Goal: Task Accomplishment & Management: Manage account settings

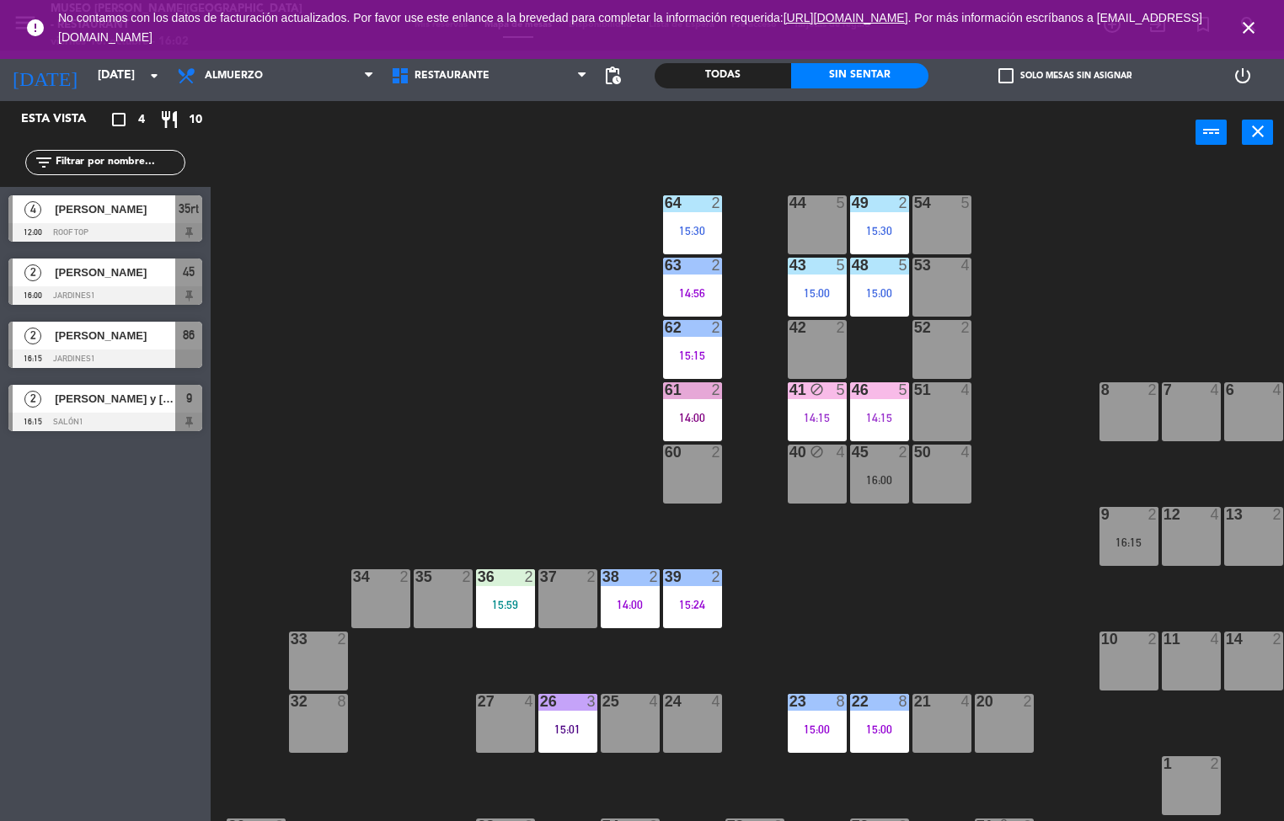
scroll to position [1, 0]
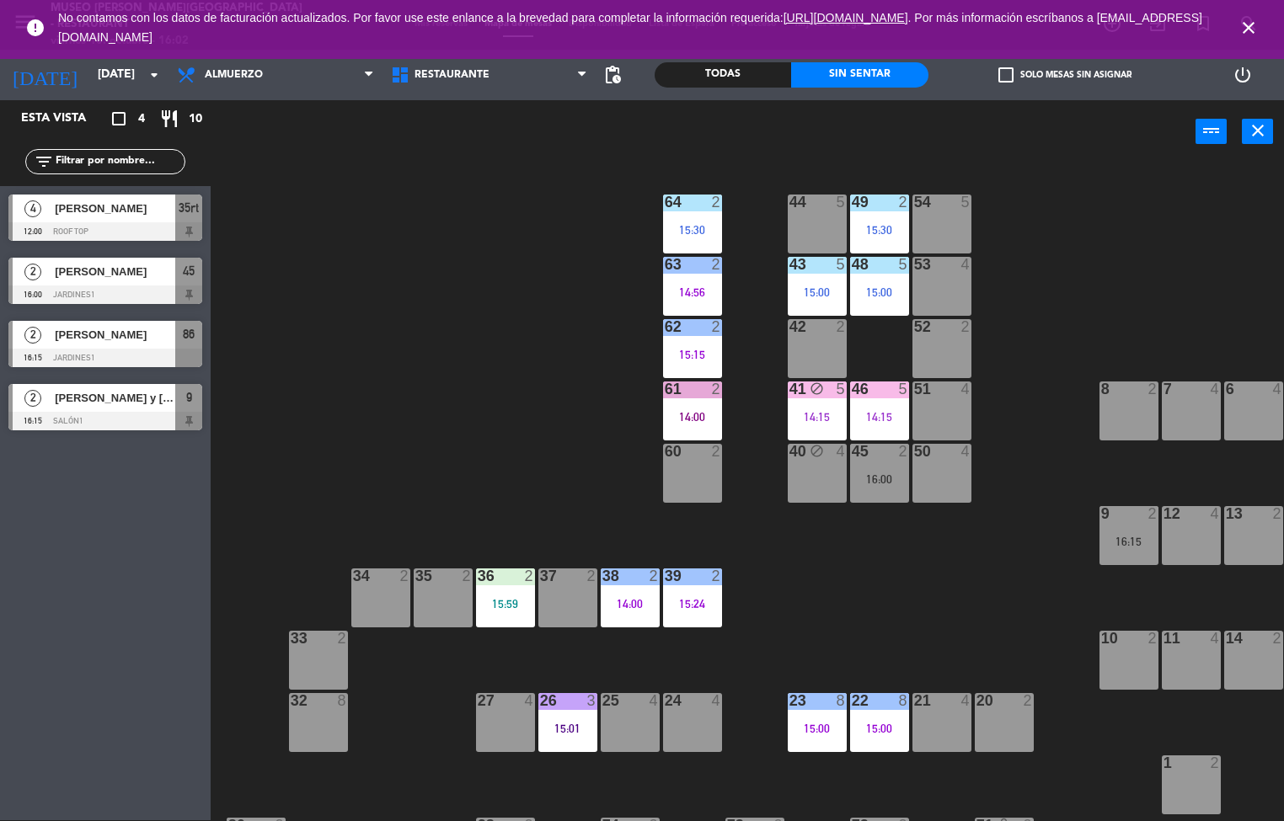
click at [698, 351] on div "15:15" at bounding box center [692, 355] width 59 height 12
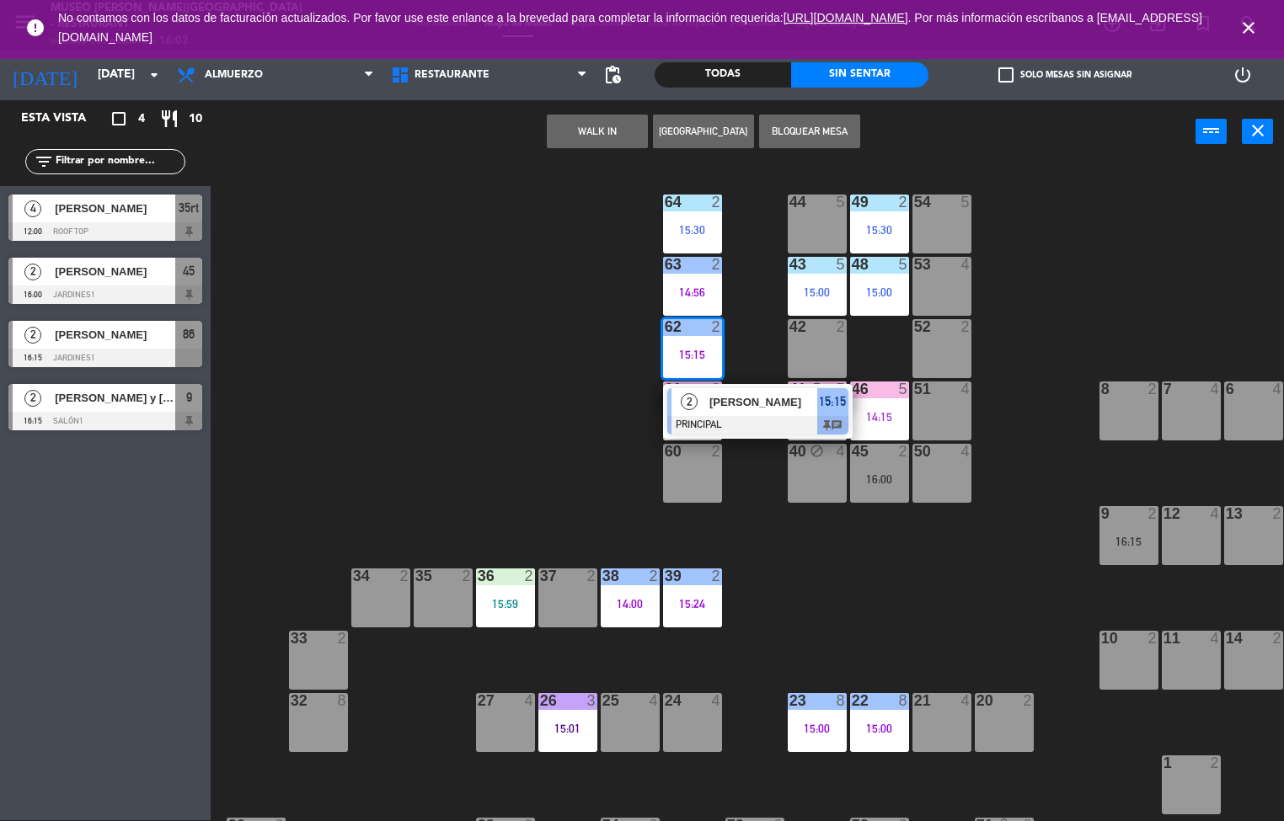
click at [514, 423] on div "44 5 49 2 15:30 54 5 64 2 15:30 48 5 15:00 53 4 63 2 14:56 43 5 15:00 62 2 15:1…" at bounding box center [753, 492] width 1061 height 657
click at [693, 218] on div "64 2 15:30" at bounding box center [692, 224] width 59 height 59
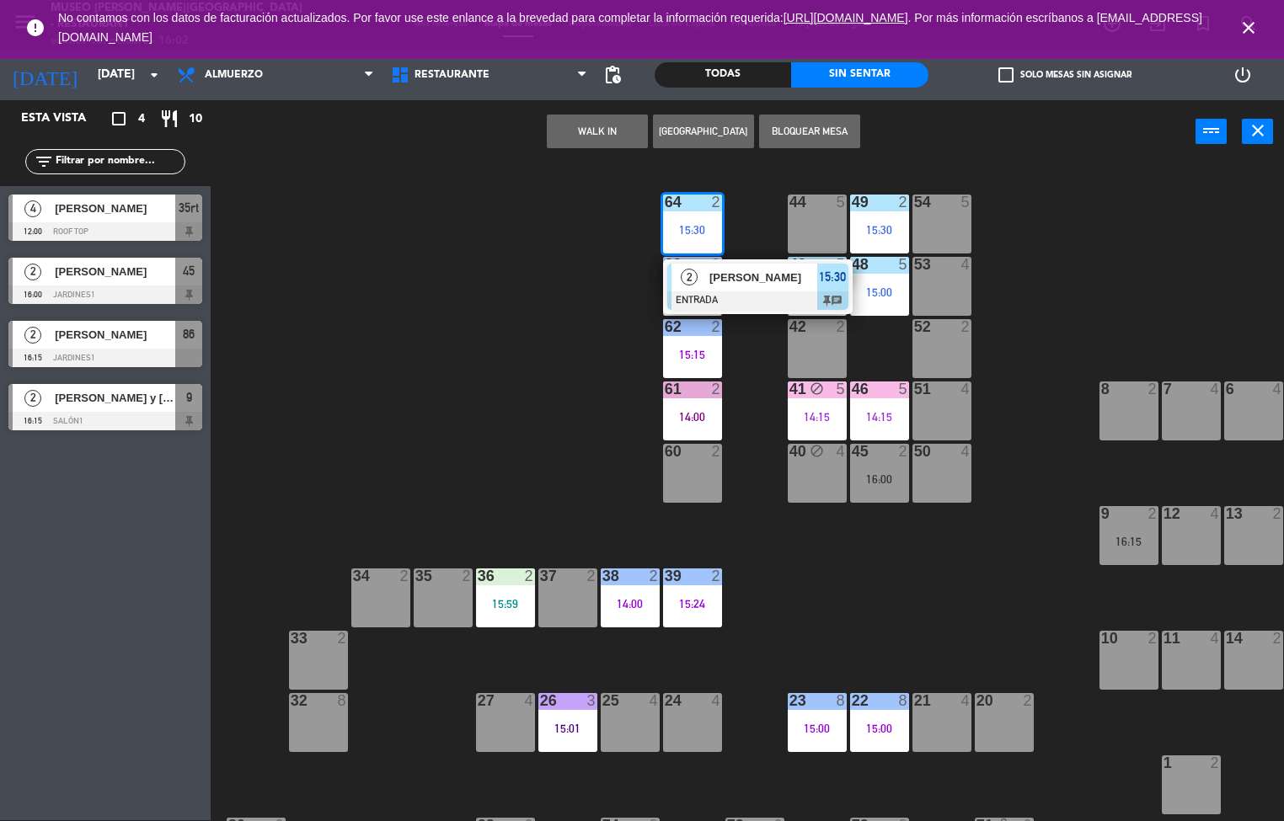
click at [768, 281] on span "[PERSON_NAME]" at bounding box center [763, 278] width 108 height 18
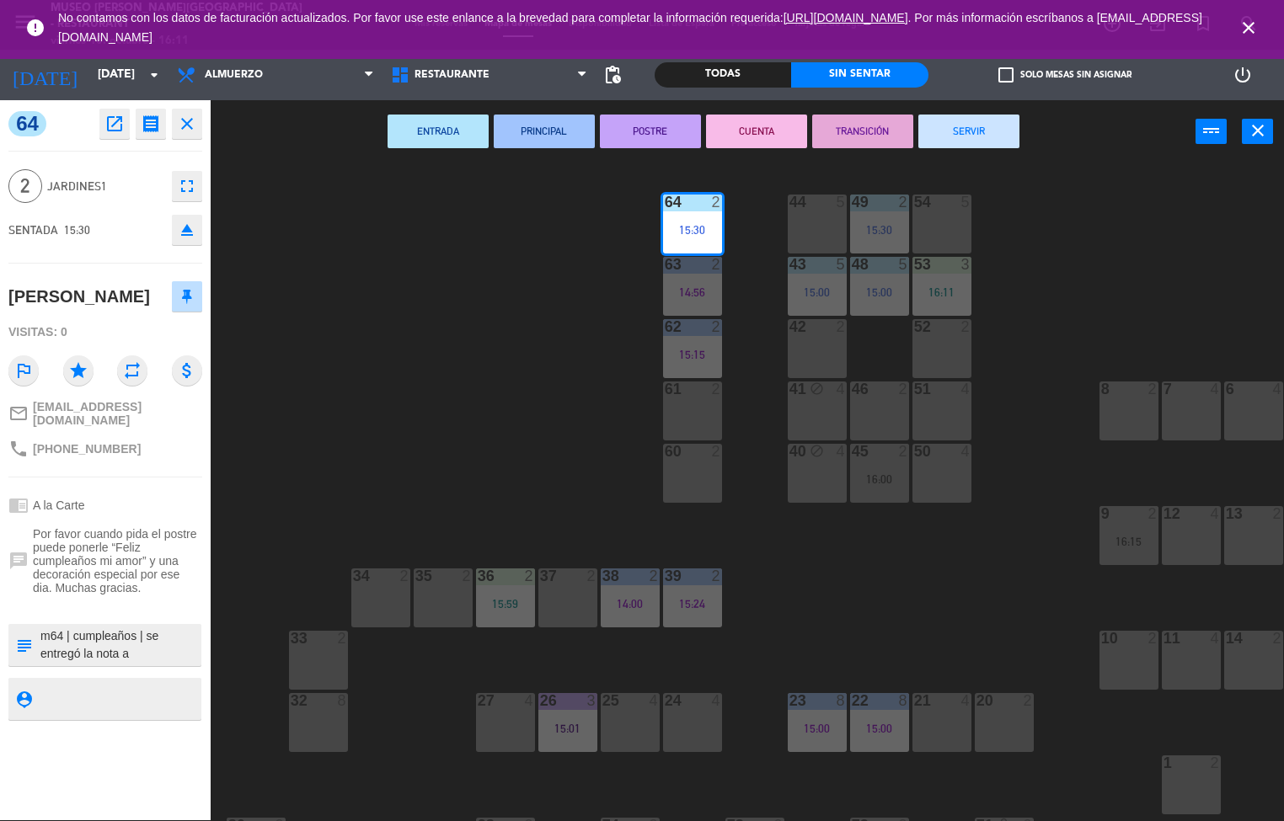
click at [875, 619] on div "44 5 49 2 15:30 54 5 64 2 15:30 48 5 15:00 53 3 16:11 63 2 14:56 43 5 15:00 62 …" at bounding box center [753, 492] width 1061 height 657
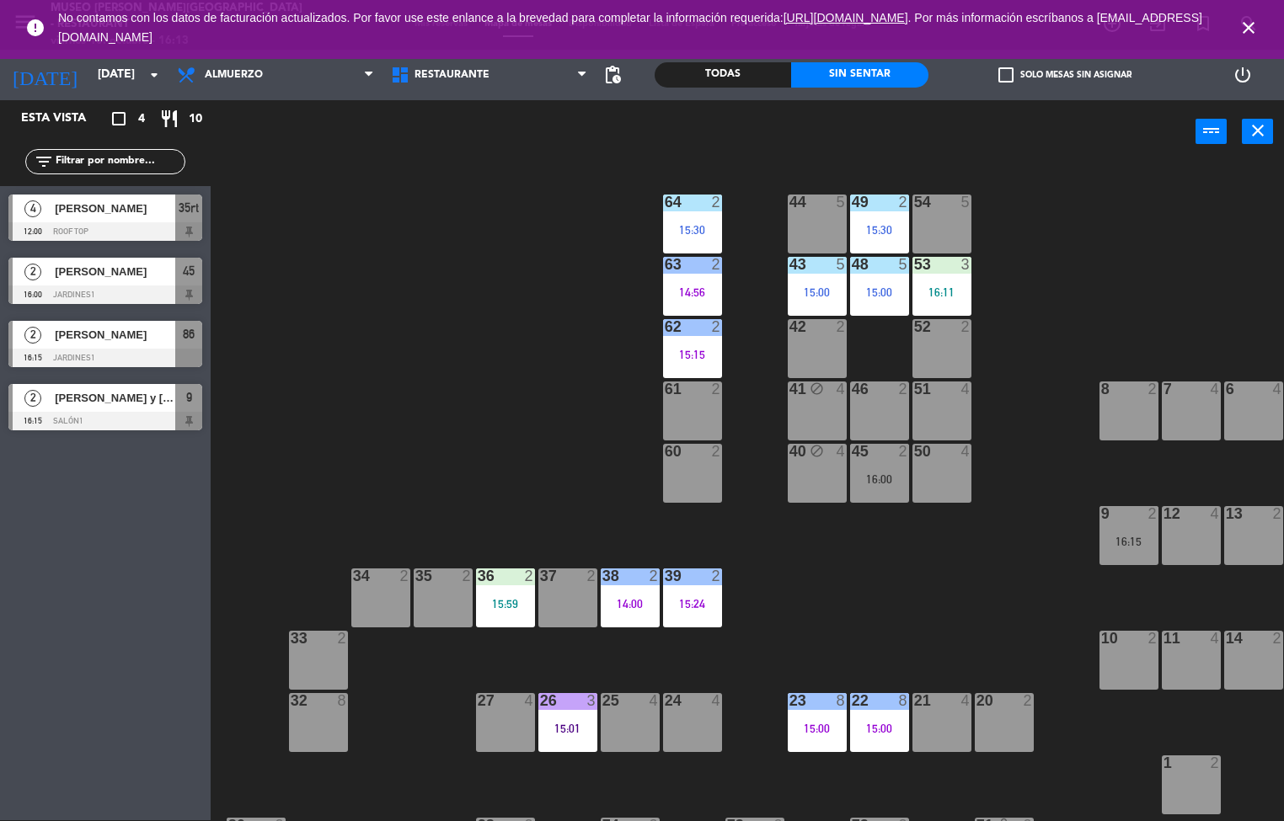
click at [397, 389] on div "44 5 49 2 15:30 54 5 64 2 15:30 48 5 15:00 53 3 16:11 63 2 14:56 43 5 15:00 62 …" at bounding box center [753, 492] width 1061 height 657
click at [249, 77] on span "Almuerzo" at bounding box center [234, 75] width 58 height 12
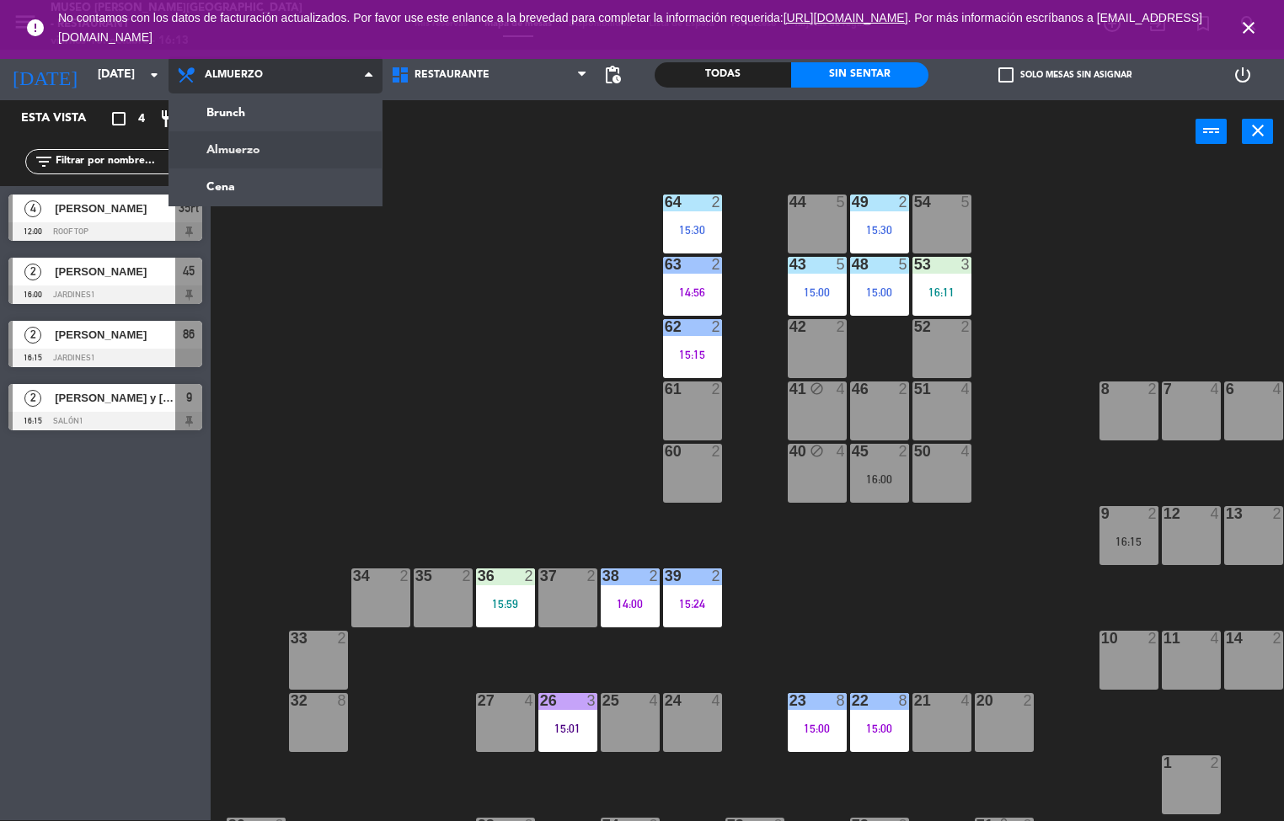
click at [220, 185] on ng-component "menu [GEOGRAPHIC_DATA][PERSON_NAME] - Restaurant [DATE] 10. octubre - 16:13 Mis…" at bounding box center [642, 410] width 1284 height 822
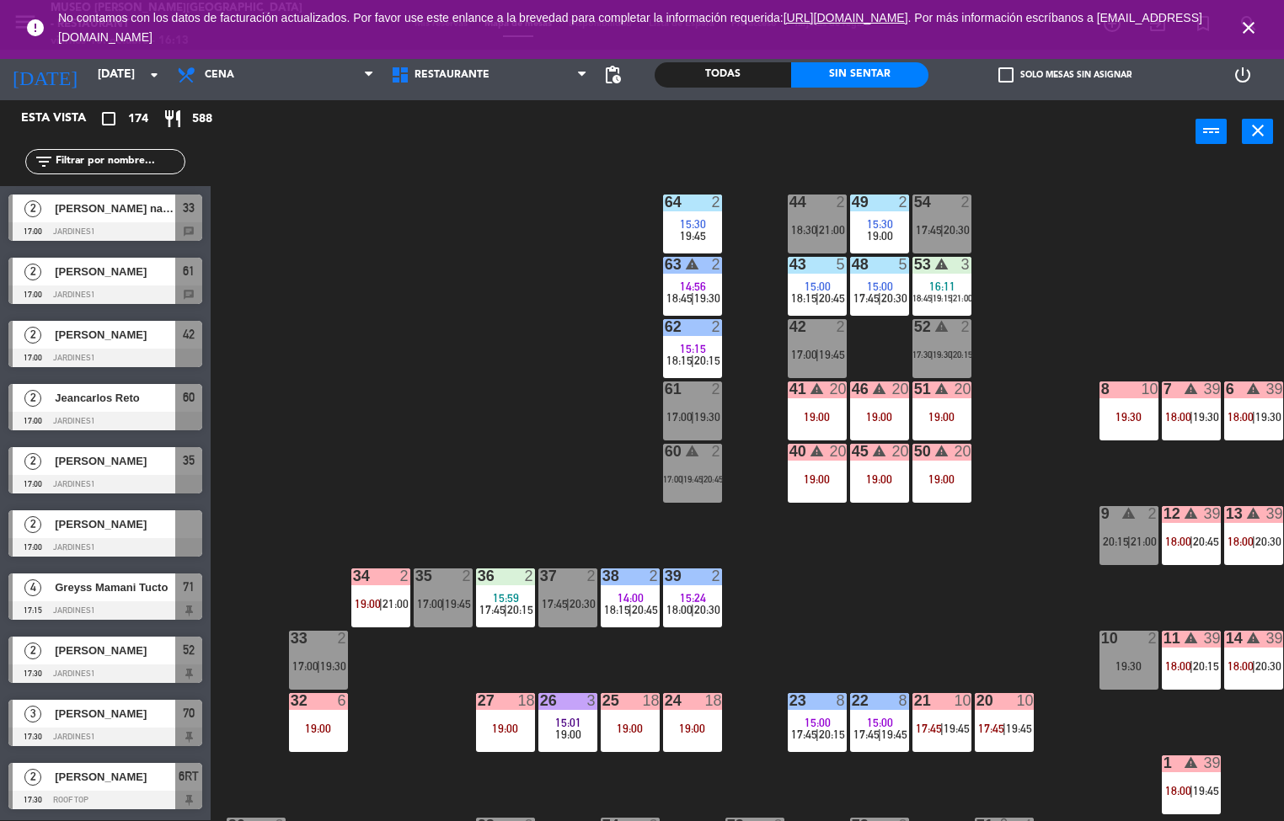
click at [1164, 513] on div "12" at bounding box center [1164, 513] width 1 height 15
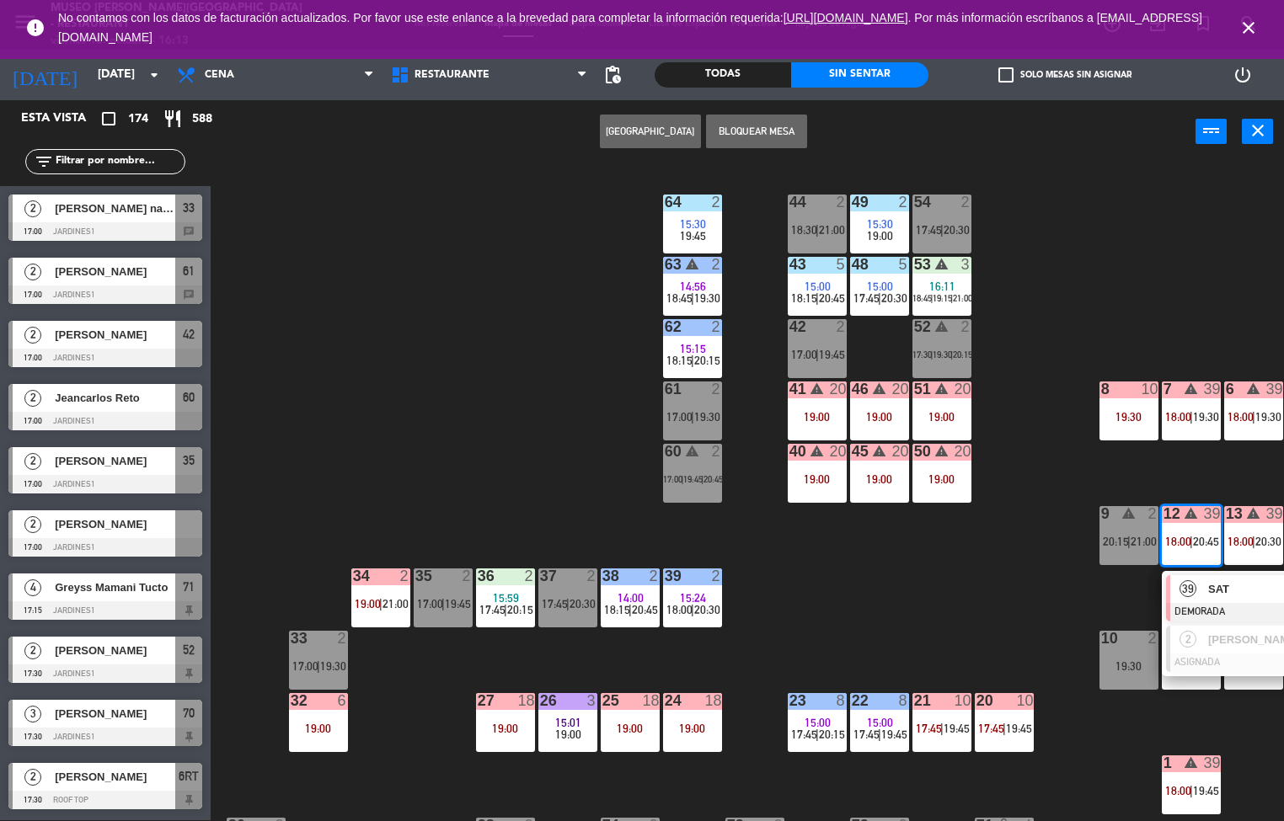
click at [1213, 590] on span "SAT" at bounding box center [1262, 590] width 108 height 18
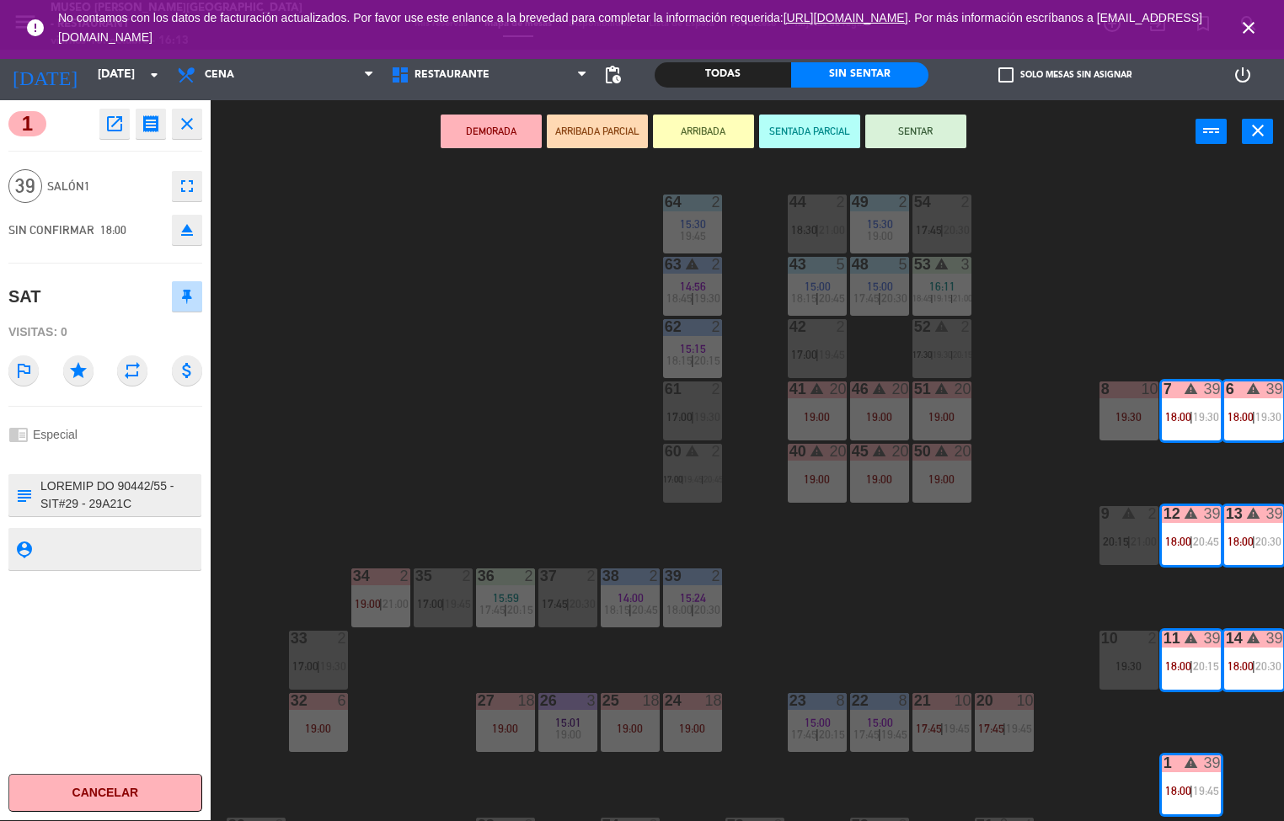
click at [117, 130] on icon "open_in_new" at bounding box center [114, 124] width 20 height 20
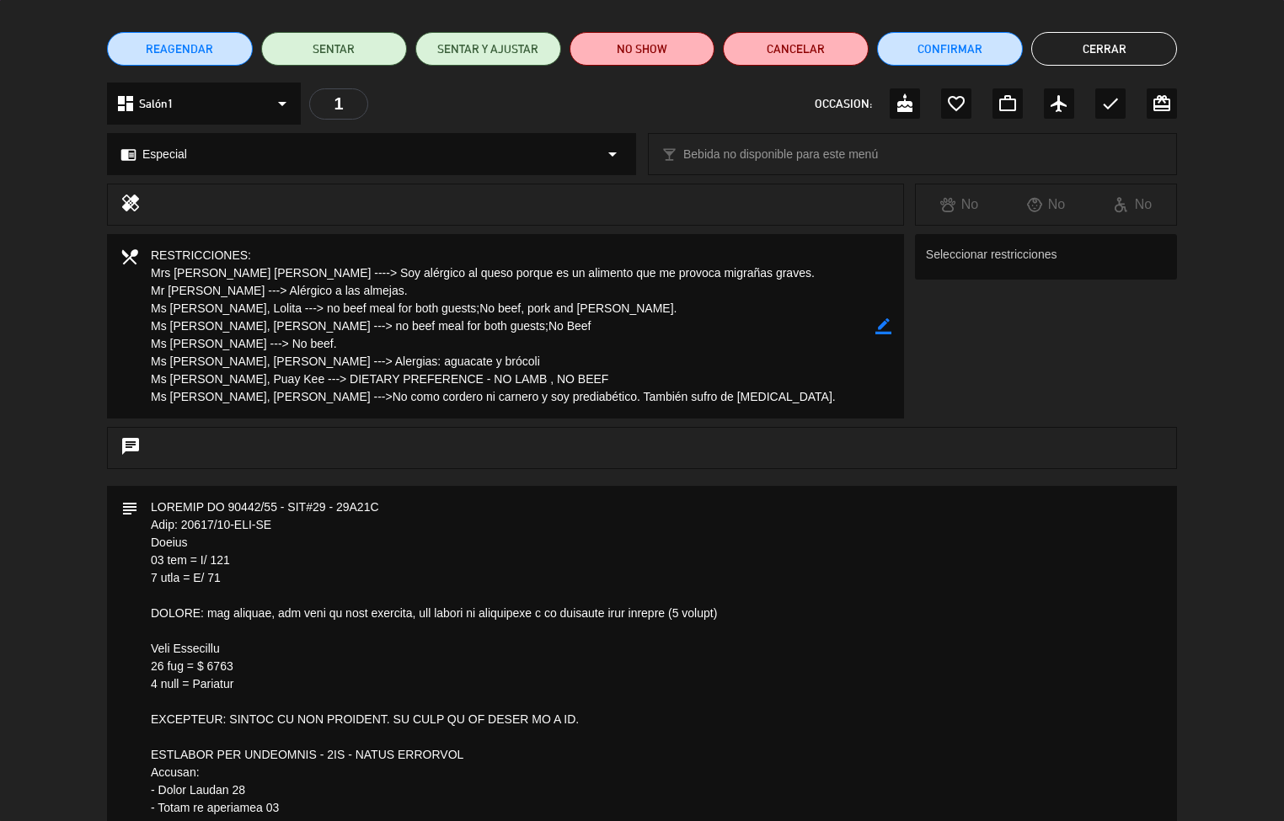
scroll to position [0, 0]
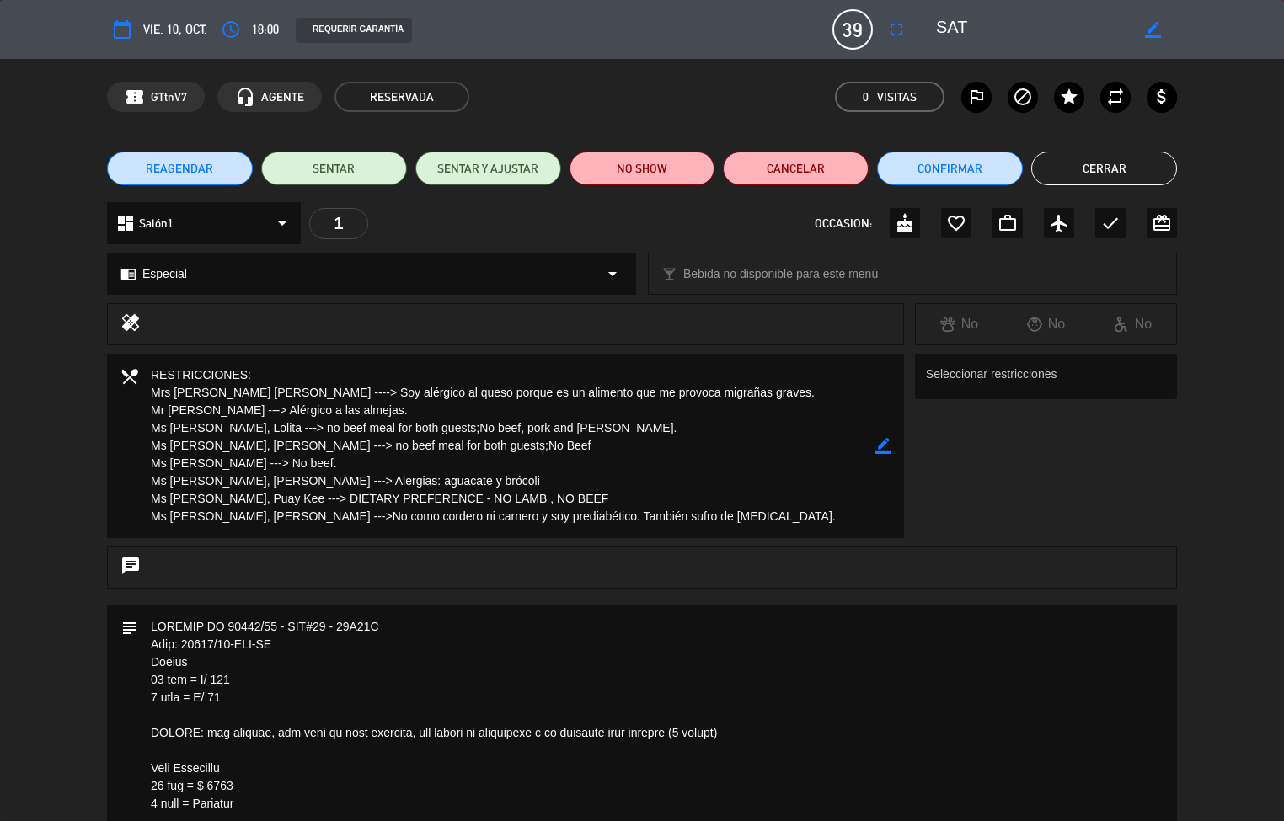
click at [1107, 170] on button "Cerrar" at bounding box center [1104, 169] width 146 height 34
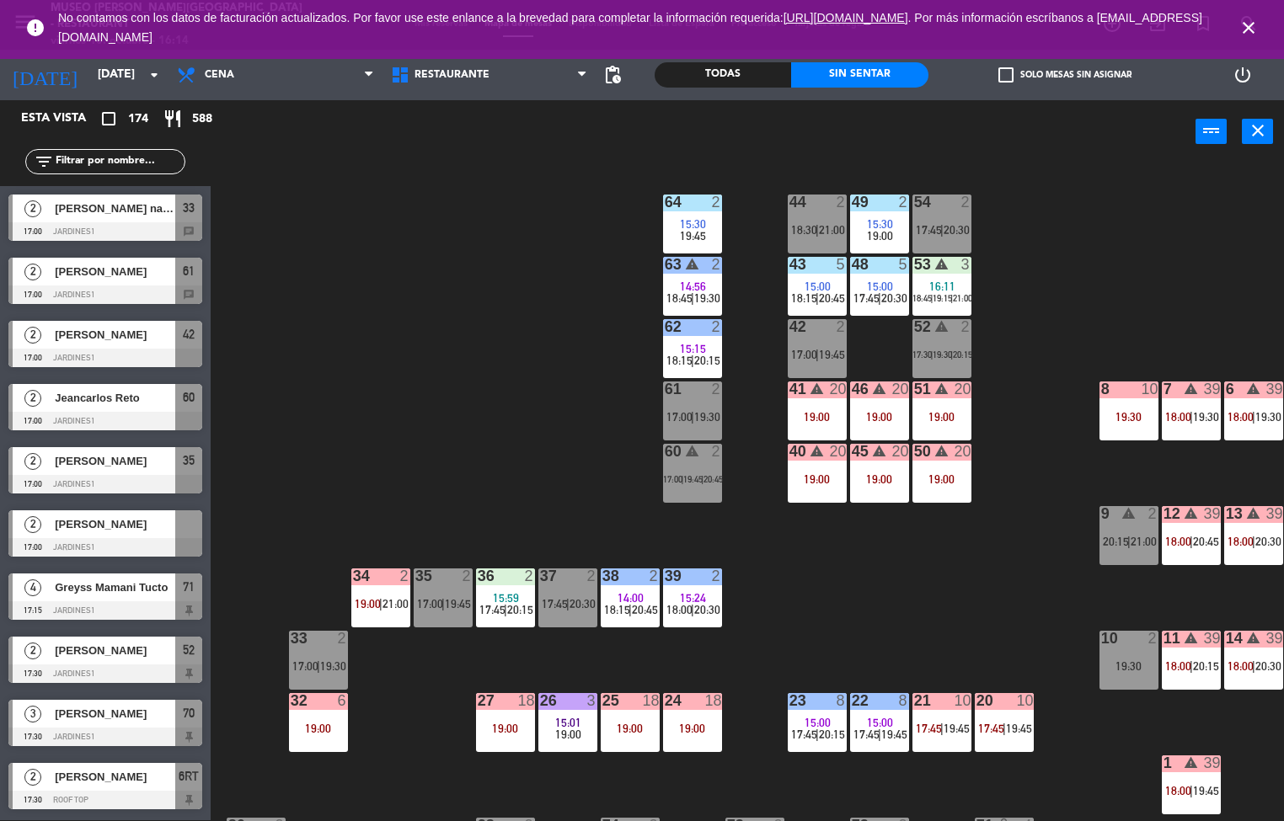
click at [532, 479] on div "44 2 18:30 | 21:00 49 2 15:30 19:00 54 2 17:45 | 20:30 64 2 15:30 19:45 48 5 15…" at bounding box center [753, 492] width 1061 height 657
click at [812, 411] on div "19:00" at bounding box center [817, 417] width 59 height 12
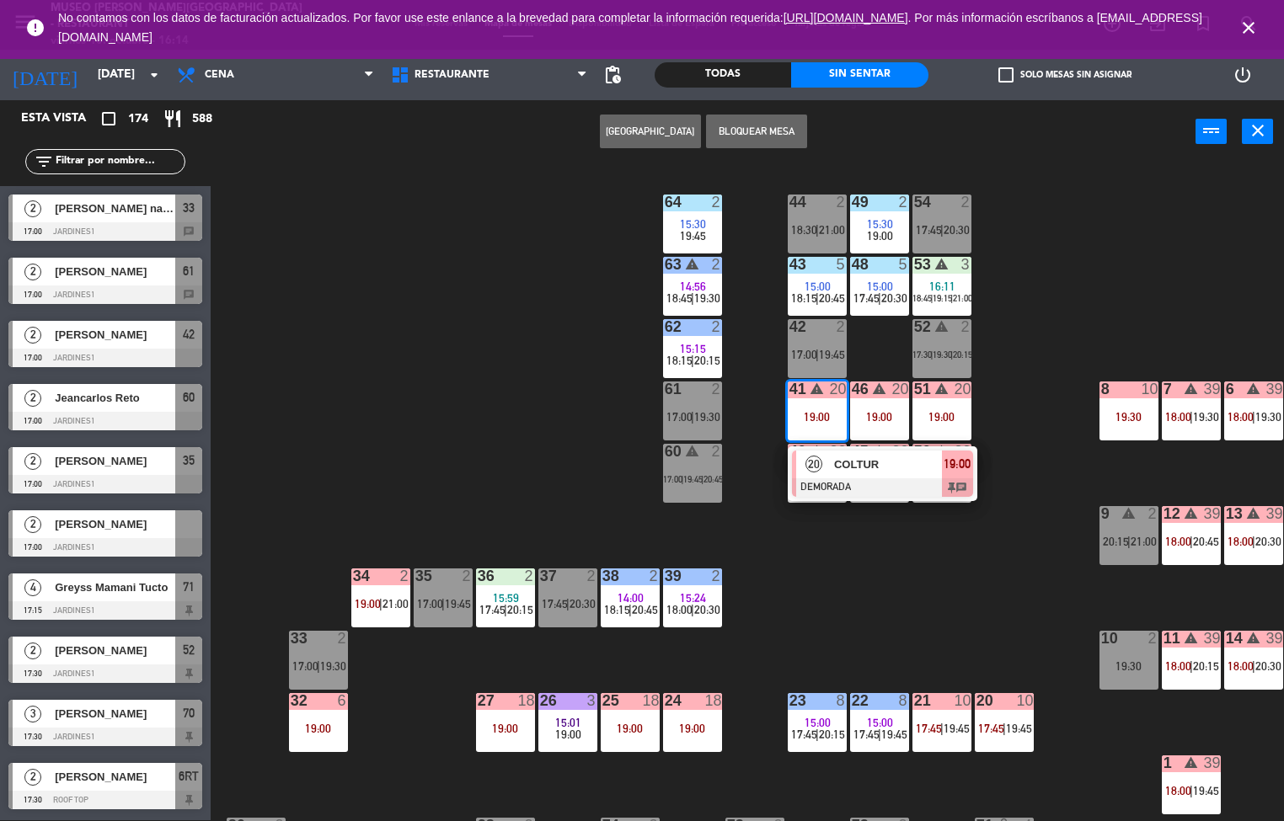
click at [849, 471] on span "COLTUR" at bounding box center [888, 465] width 108 height 18
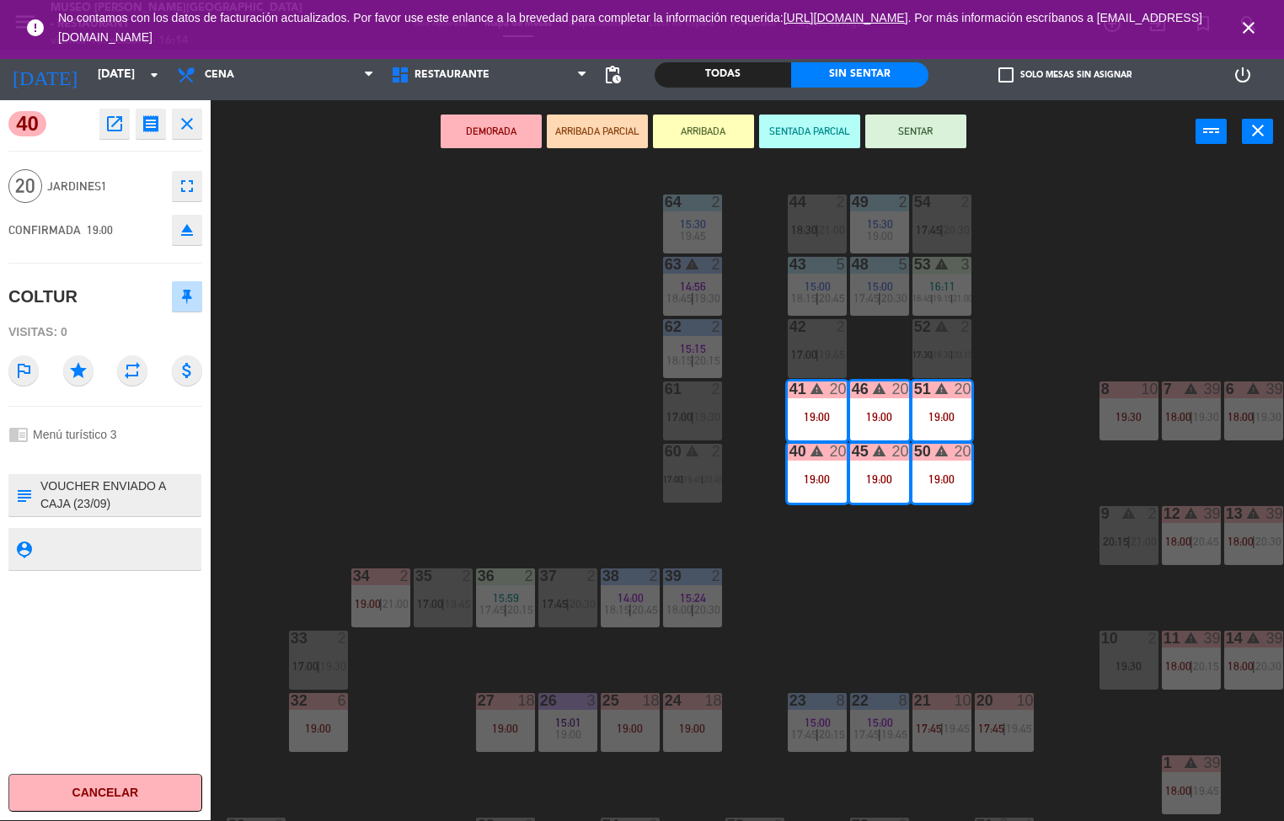
click at [112, 132] on icon "open_in_new" at bounding box center [114, 124] width 20 height 20
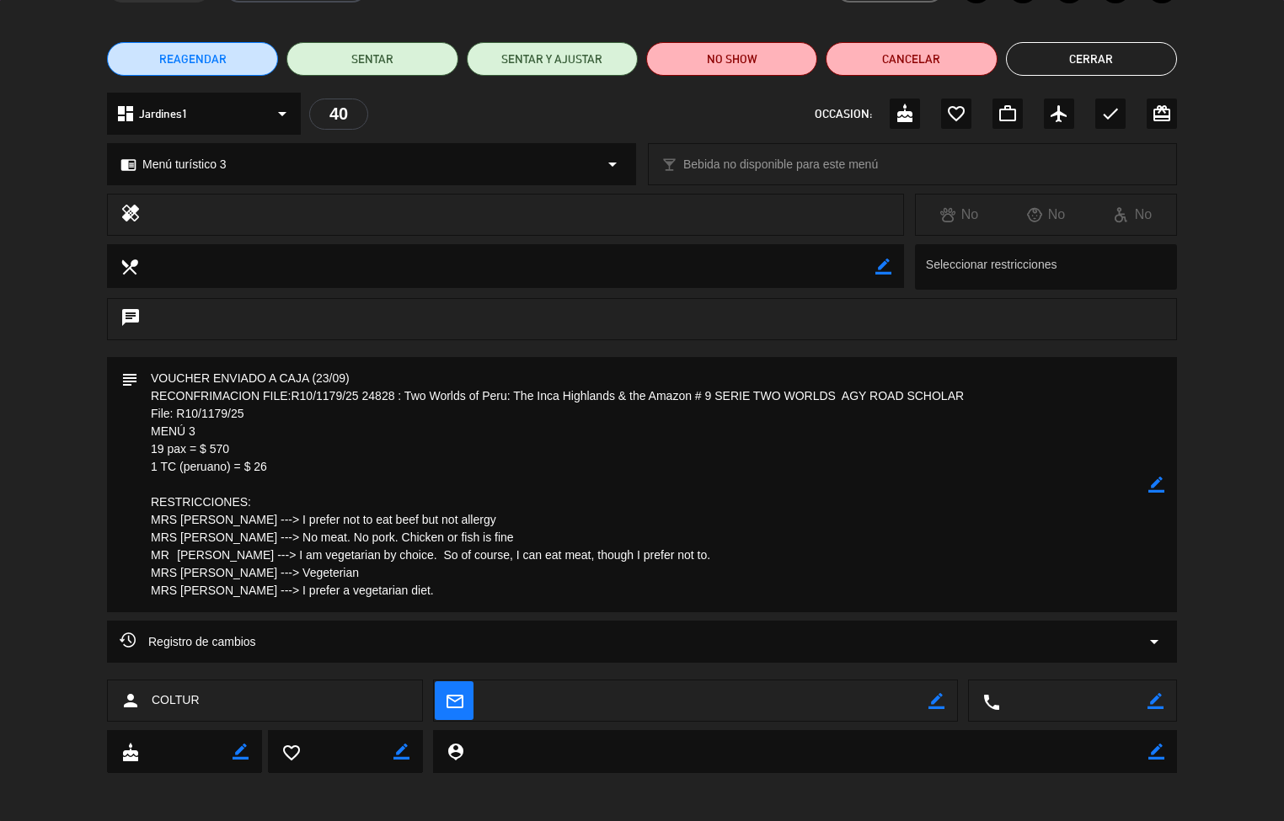
scroll to position [0, 0]
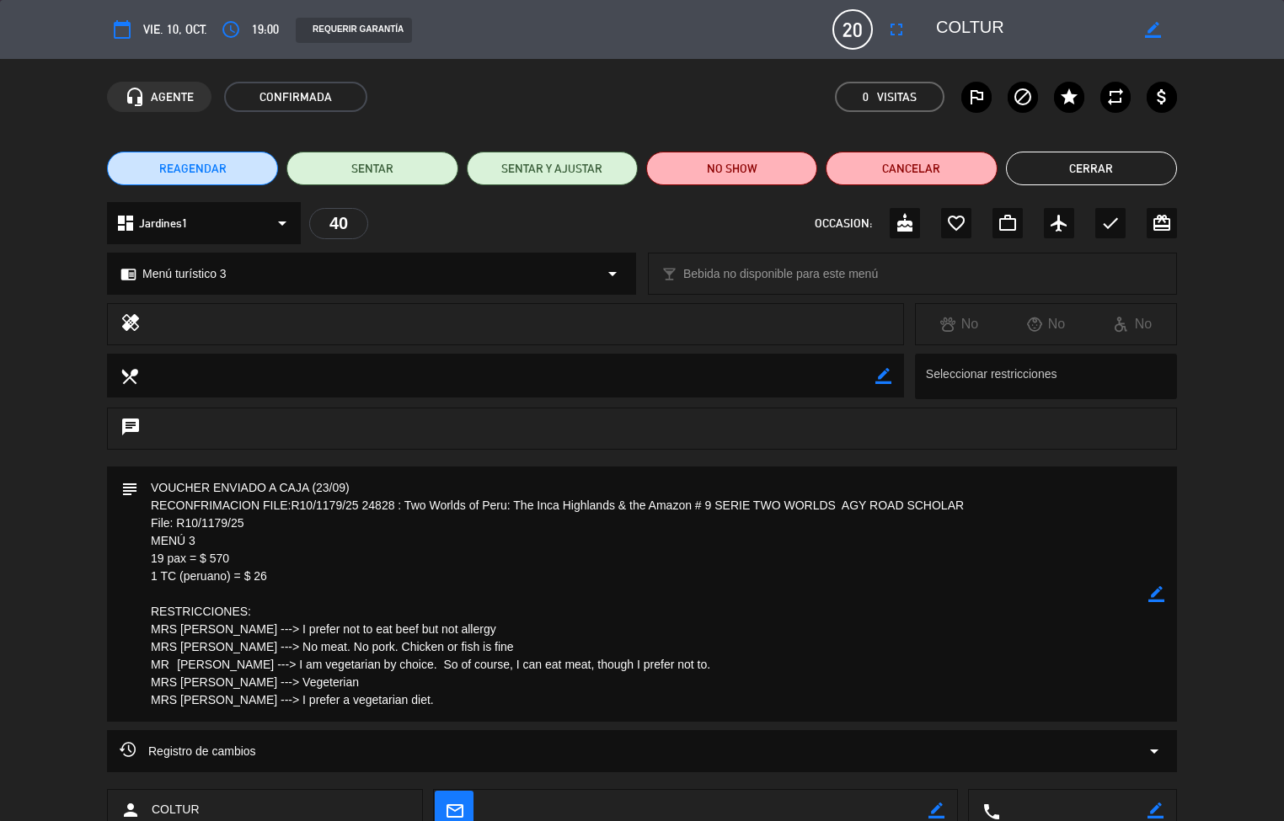
click at [1094, 172] on button "Cerrar" at bounding box center [1091, 169] width 171 height 34
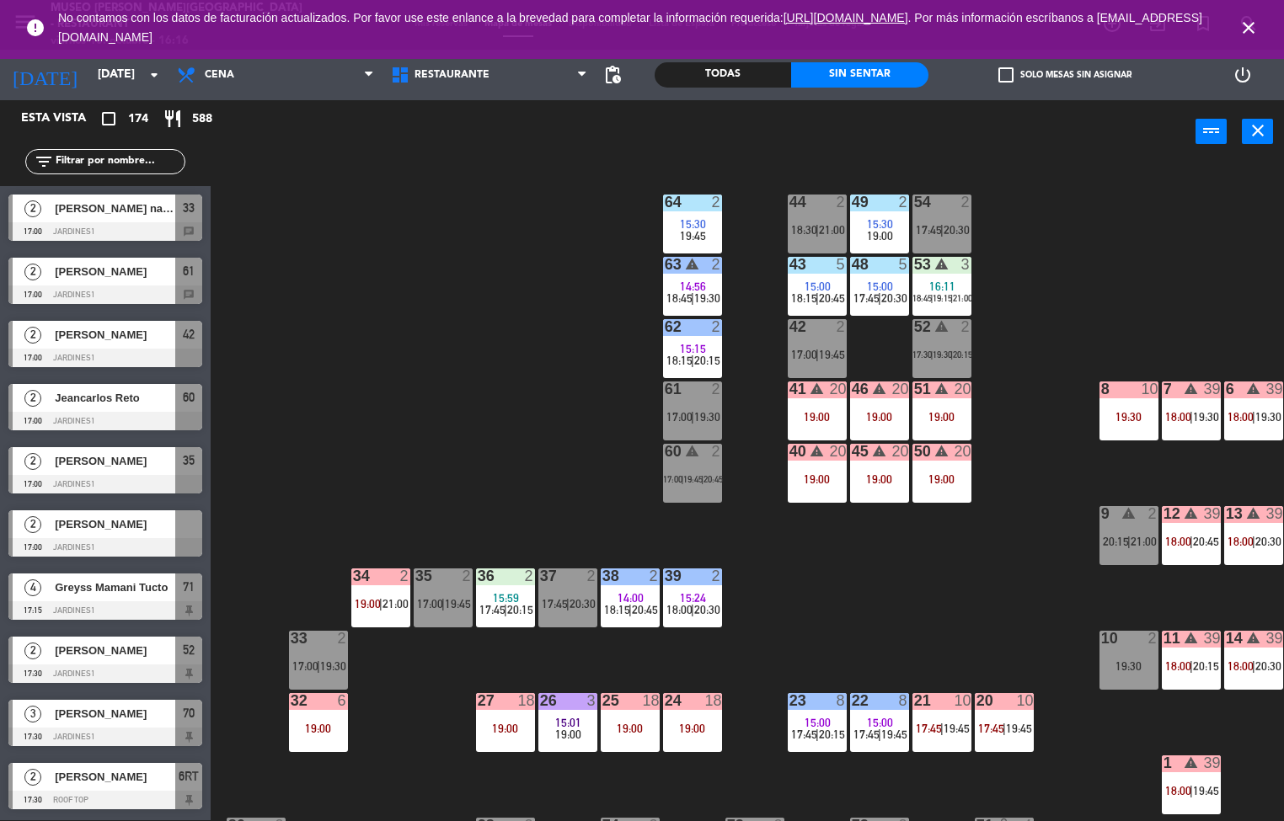
scroll to position [1, 0]
click at [691, 728] on div "19:00" at bounding box center [692, 729] width 59 height 12
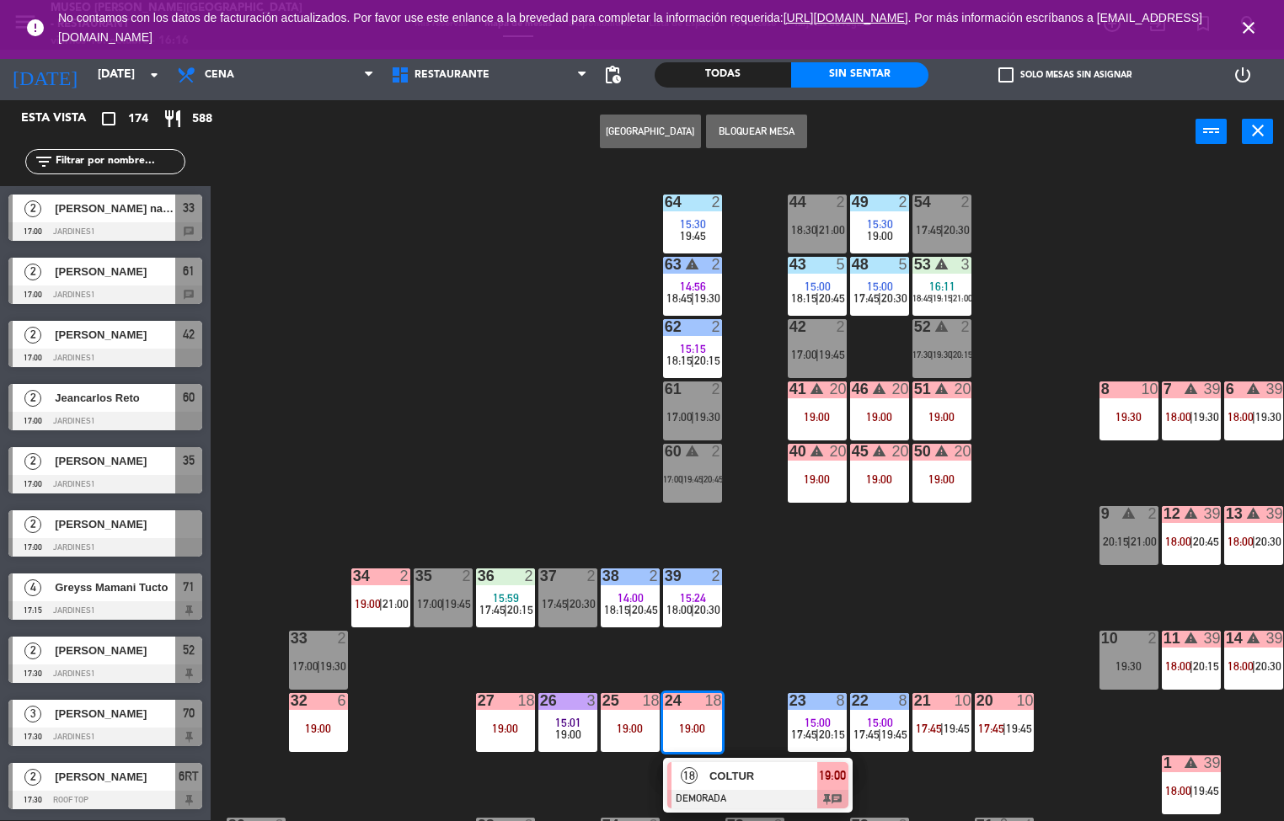
click at [738, 779] on span "COLTUR" at bounding box center [763, 777] width 108 height 18
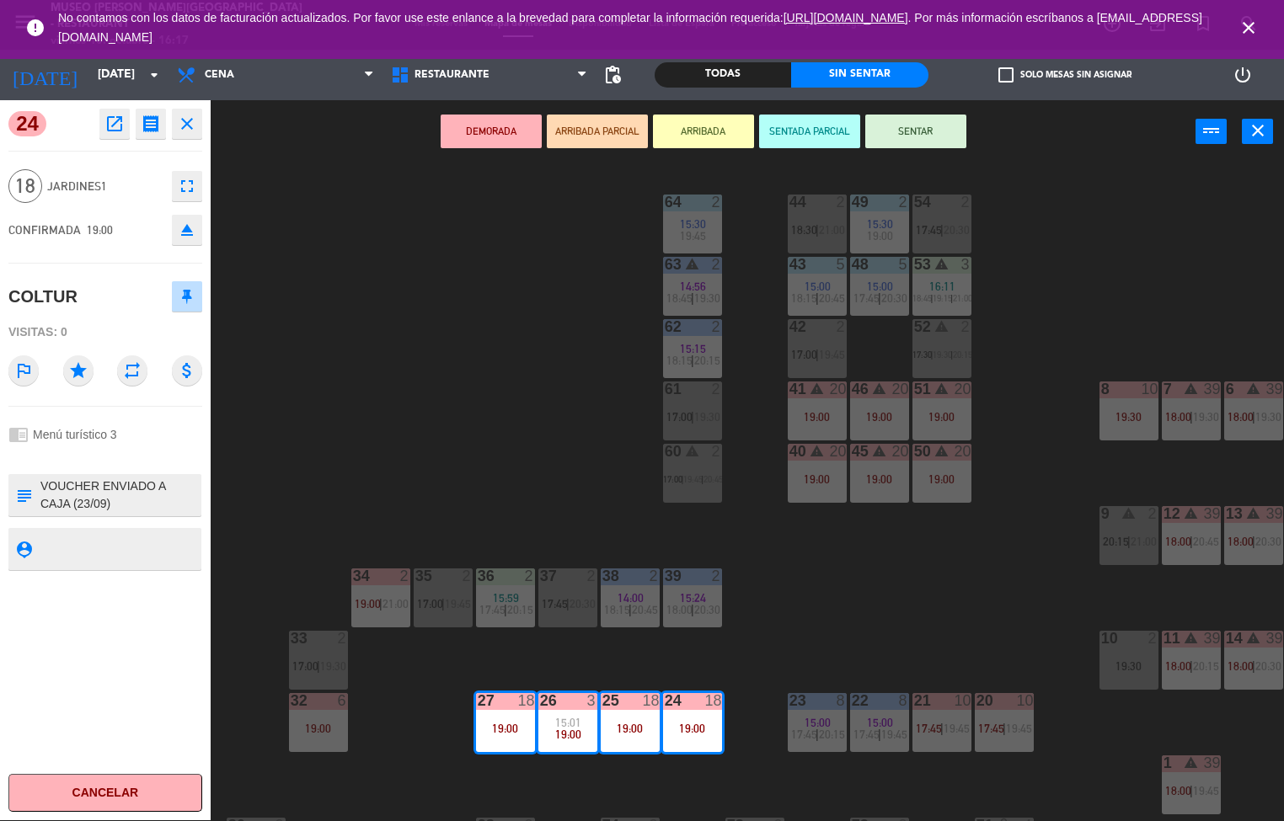
click at [116, 132] on icon "open_in_new" at bounding box center [114, 124] width 20 height 20
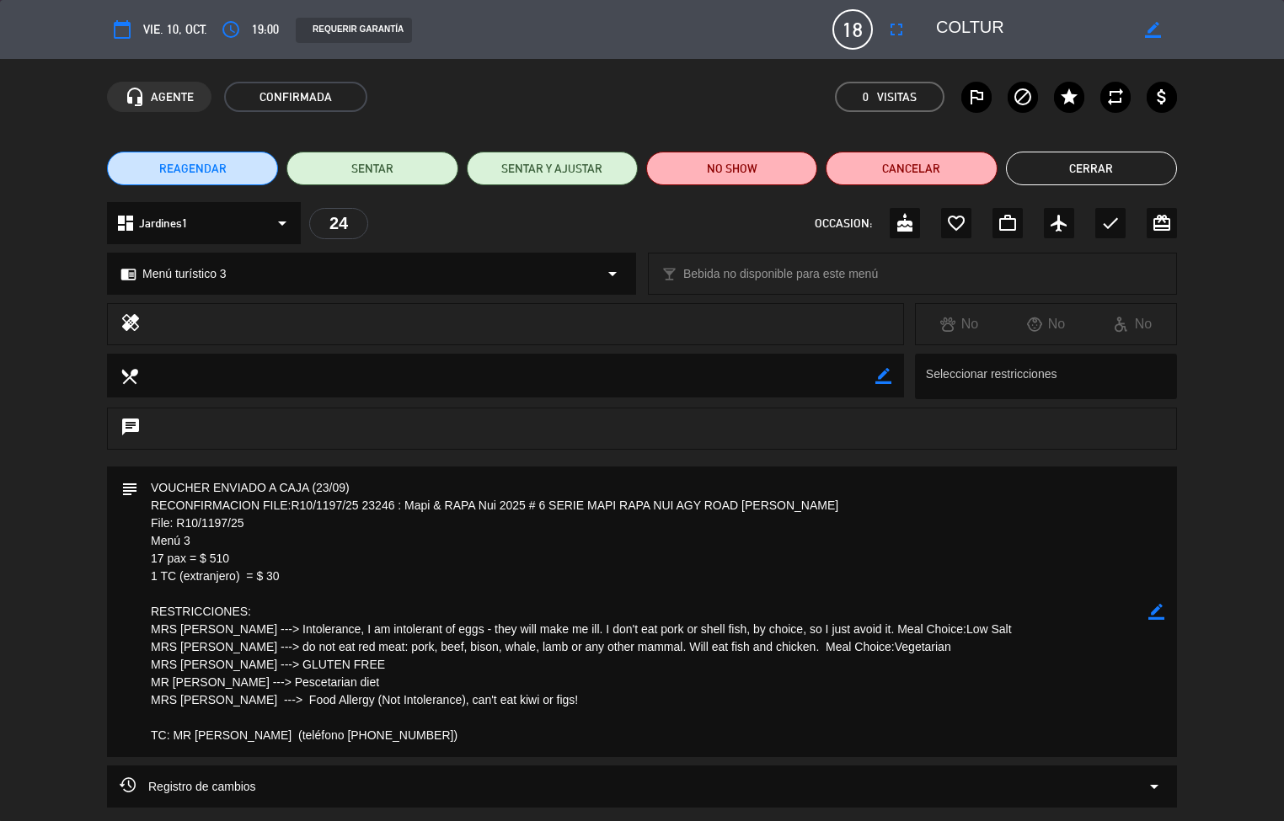
click at [1072, 167] on button "Cerrar" at bounding box center [1091, 169] width 171 height 34
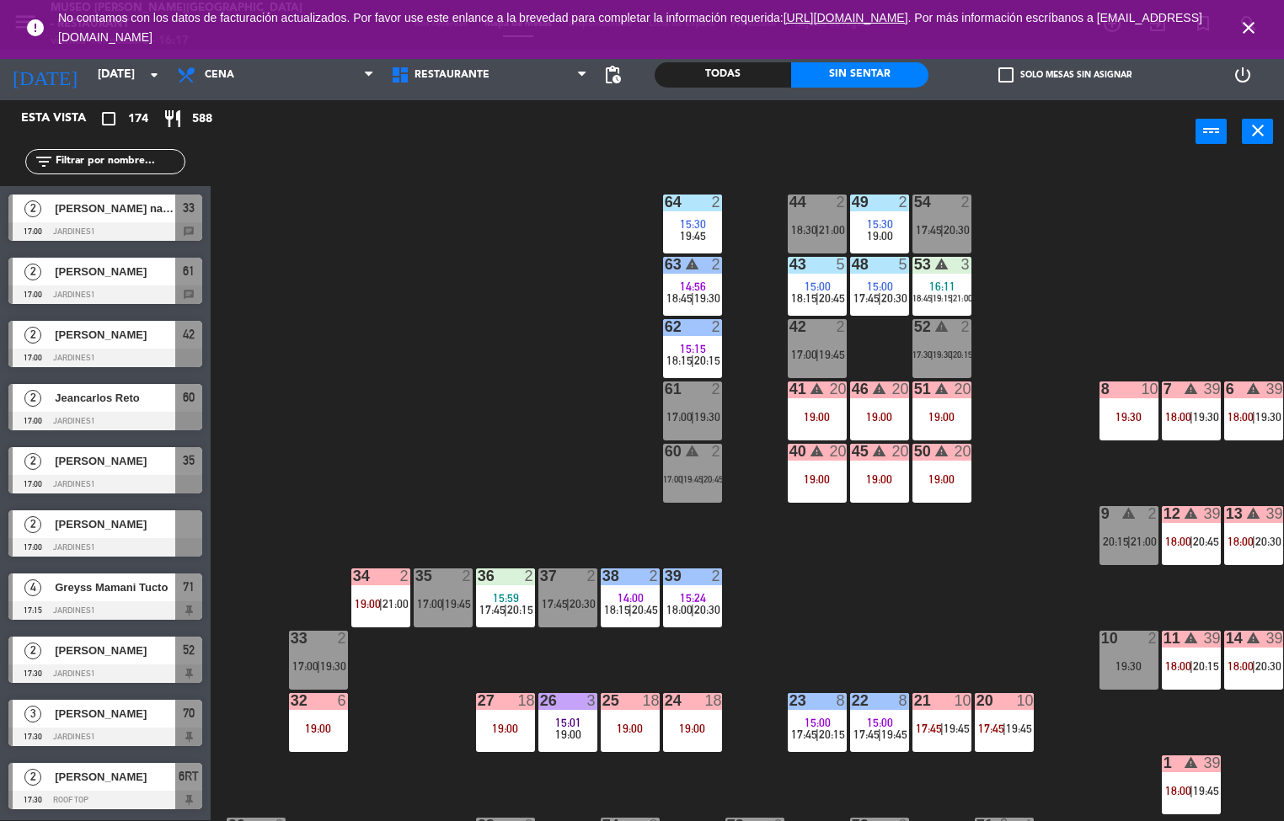
click at [1075, 276] on div "44 2 18:30 | 21:00 49 2 15:30 19:00 54 2 17:45 | 20:30 64 2 15:30 19:45 48 5 15…" at bounding box center [753, 492] width 1061 height 657
click at [968, 410] on div "19:00" at bounding box center [941, 416] width 59 height 13
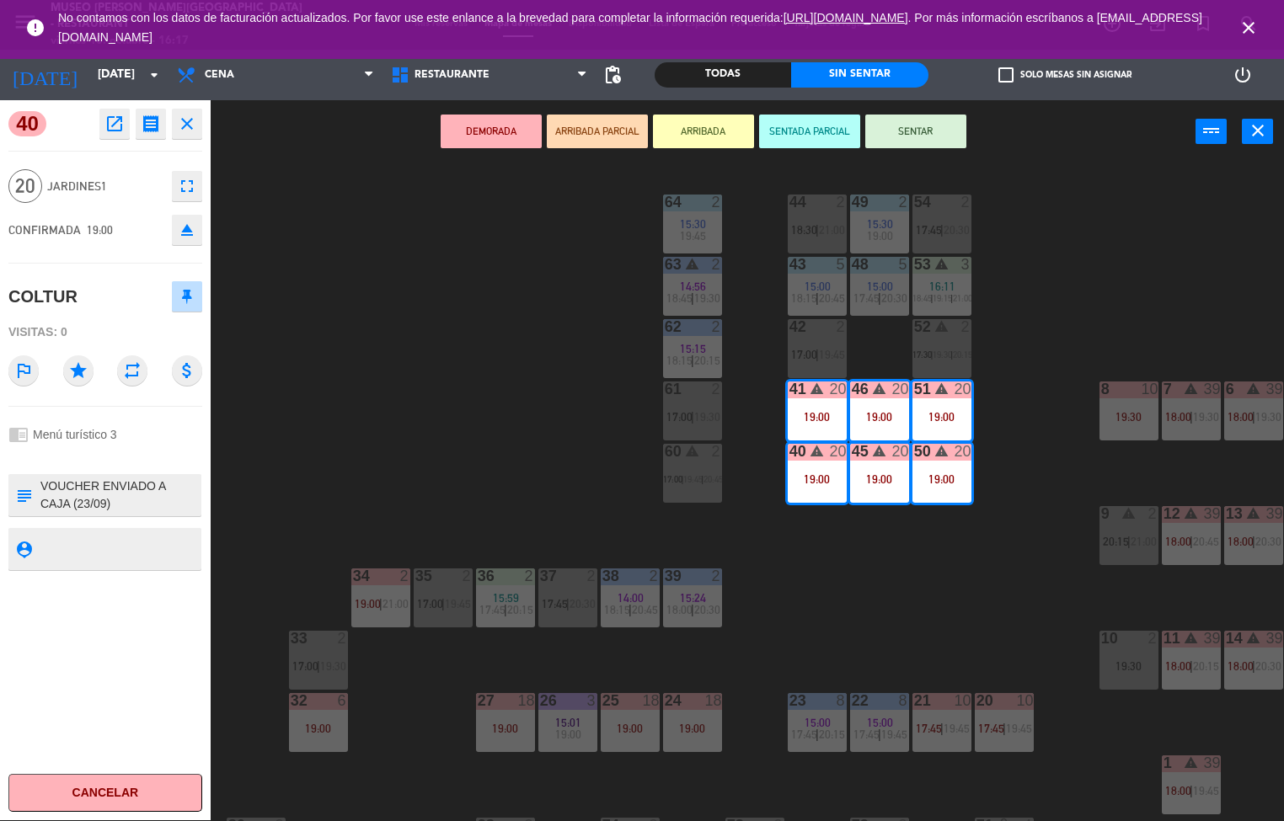
click at [109, 129] on icon "open_in_new" at bounding box center [114, 124] width 20 height 20
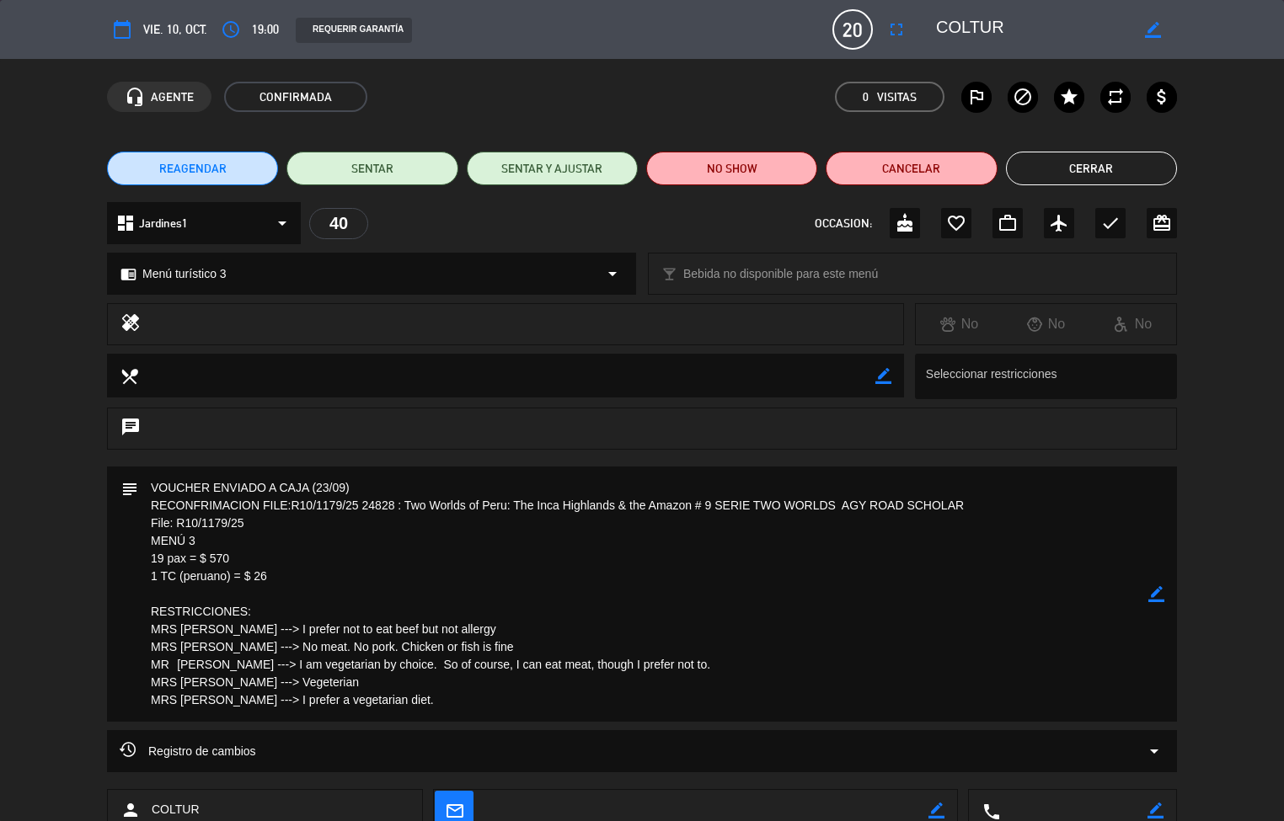
click at [179, 624] on textarea at bounding box center [643, 594] width 1010 height 255
click at [1059, 158] on button "Cerrar" at bounding box center [1091, 169] width 171 height 34
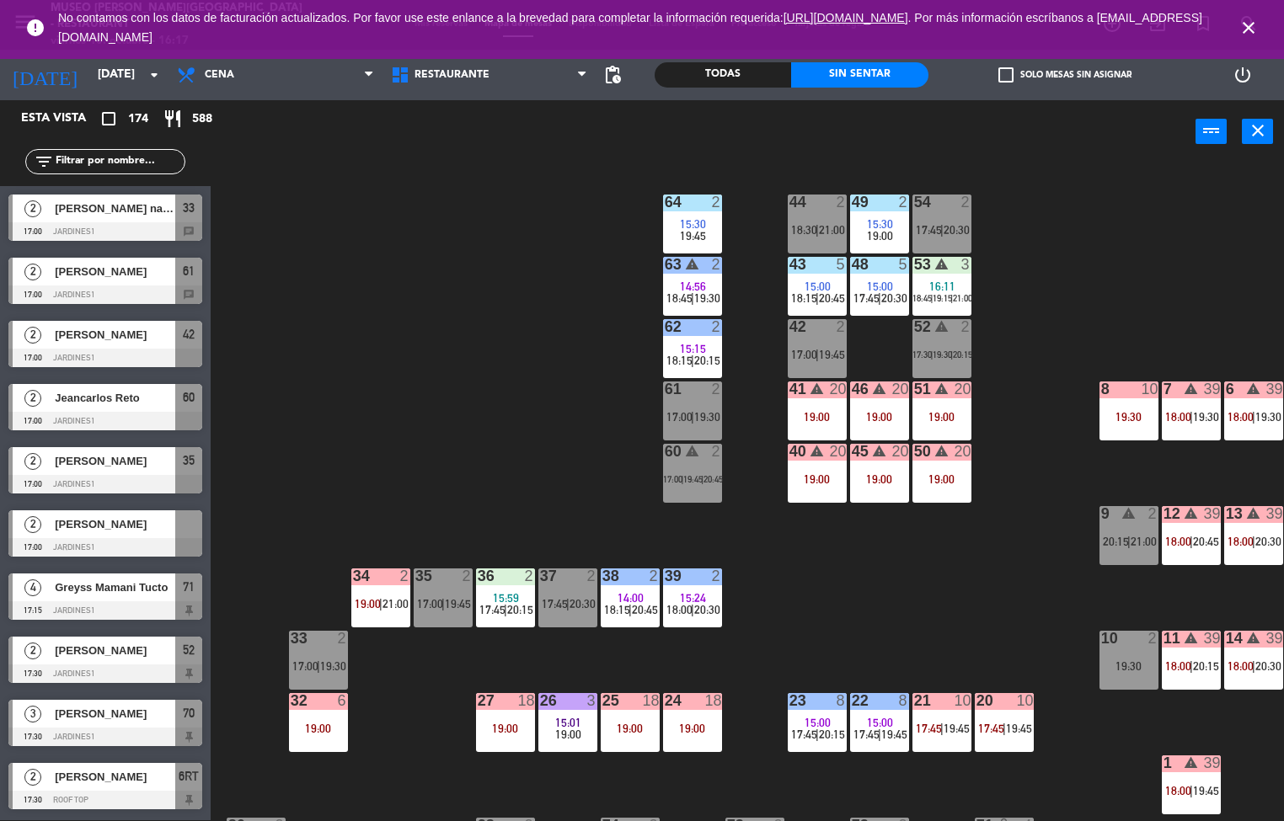
click at [698, 744] on div "24 18 19:00" at bounding box center [692, 722] width 59 height 59
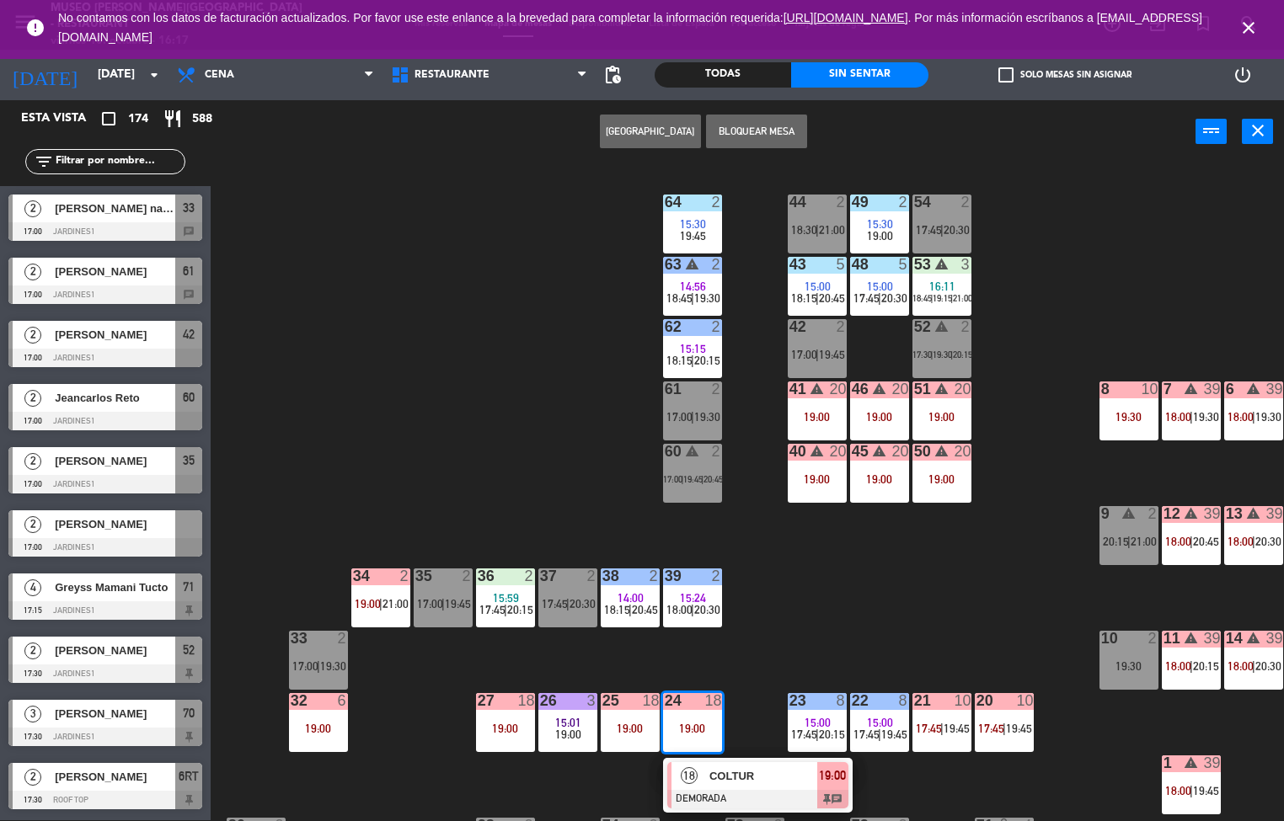
click at [736, 787] on div "COLTUR" at bounding box center [763, 776] width 110 height 28
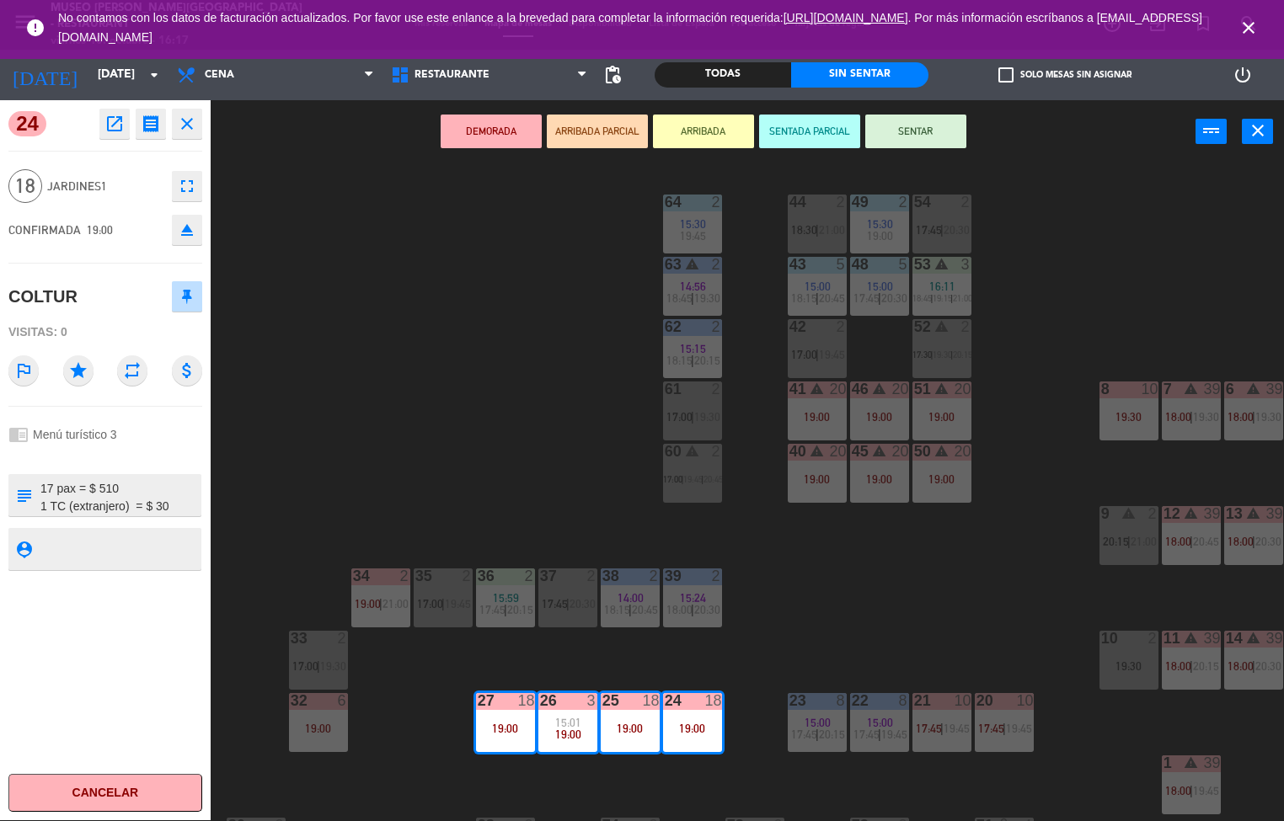
scroll to position [152, 0]
click at [404, 442] on div "44 2 18:30 | 21:00 49 2 15:30 19:00 54 2 17:45 | 20:30 64 2 15:30 19:45 48 5 15…" at bounding box center [753, 492] width 1061 height 657
click at [987, 620] on div "44 2 18:30 | 21:00 49 2 15:30 19:00 54 2 17:45 | 20:30 64 2 15:30 19:45 48 5 15…" at bounding box center [753, 492] width 1061 height 657
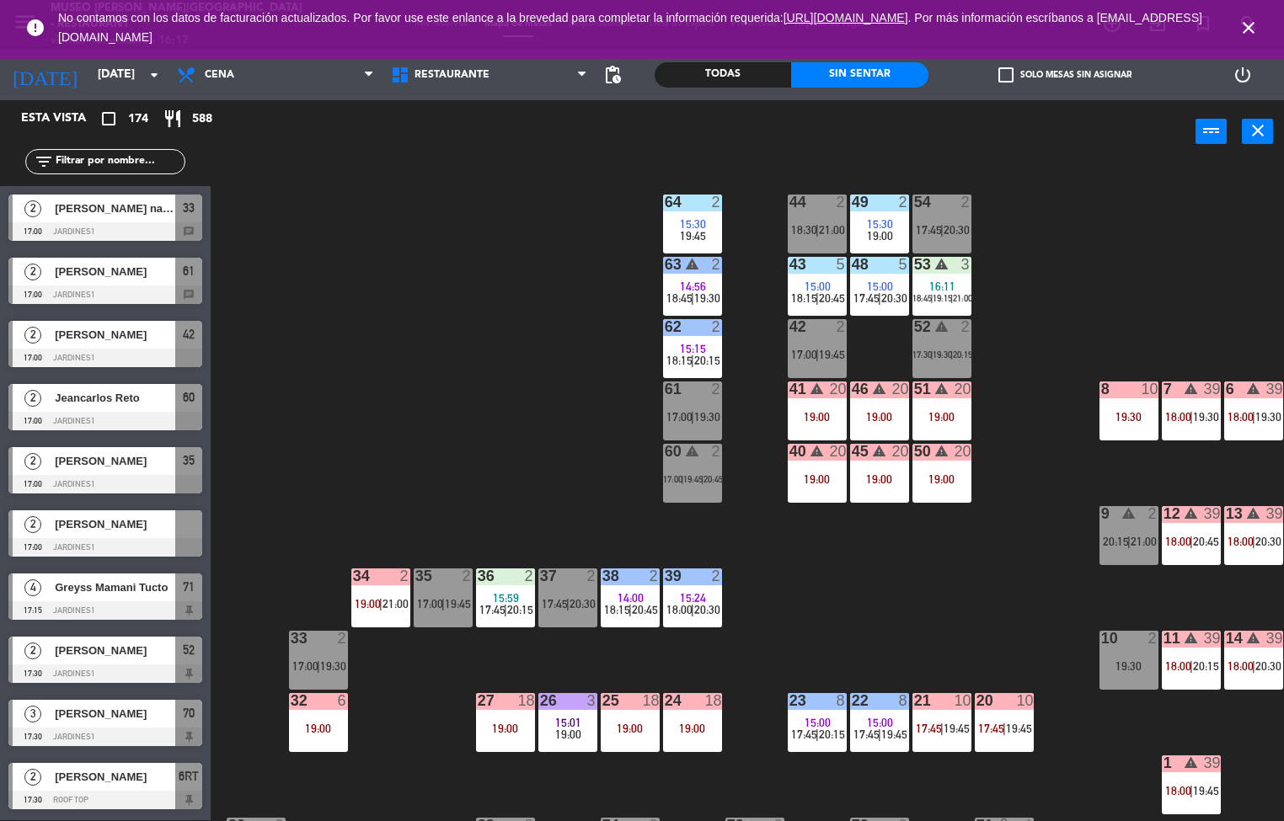
scroll to position [1, 0]
click at [895, 607] on div "44 2 18:30 | 21:00 49 2 15:30 19:00 54 2 17:45 | 20:30 64 2 15:30 19:45 48 5 15…" at bounding box center [753, 492] width 1061 height 657
click at [885, 273] on div "48 5" at bounding box center [879, 265] width 59 height 17
